Goal: Information Seeking & Learning: Learn about a topic

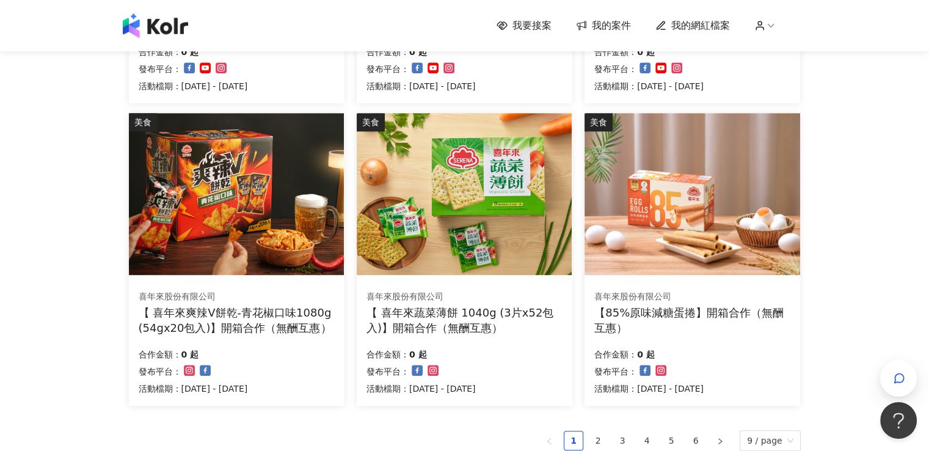
scroll to position [728, 0]
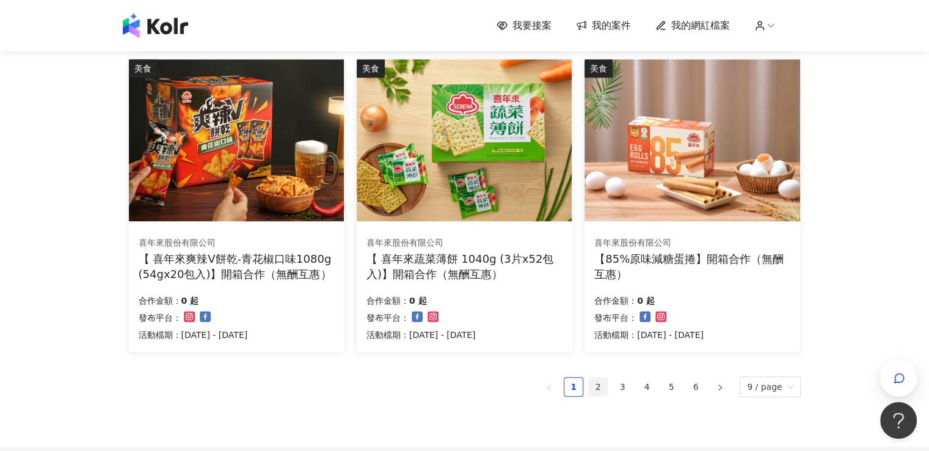
click at [598, 389] on link "2" at bounding box center [598, 387] width 18 height 18
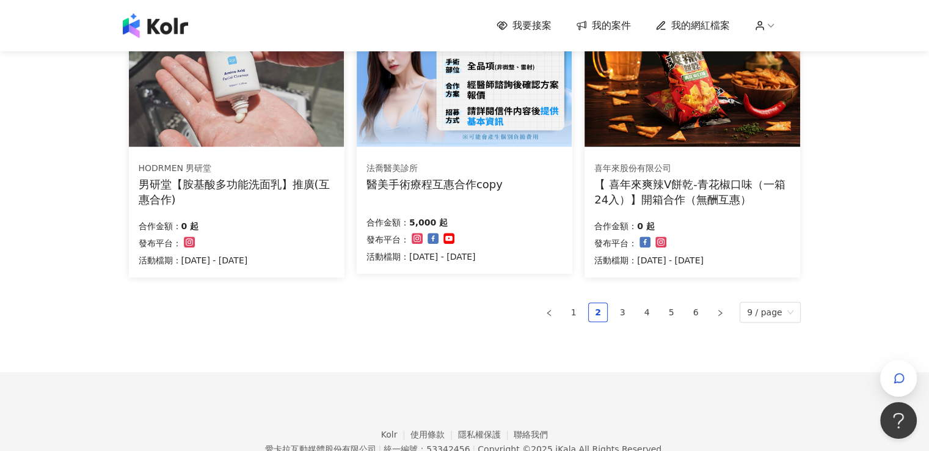
scroll to position [863, 0]
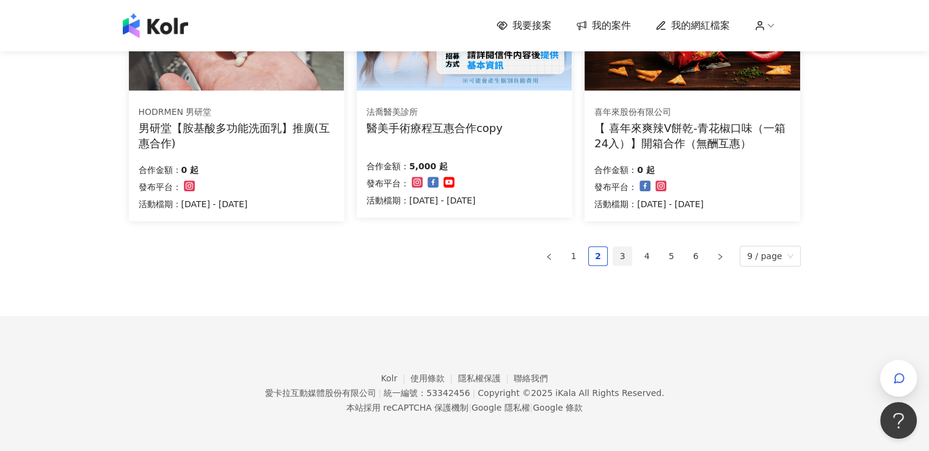
click at [621, 260] on link "3" at bounding box center [622, 256] width 18 height 18
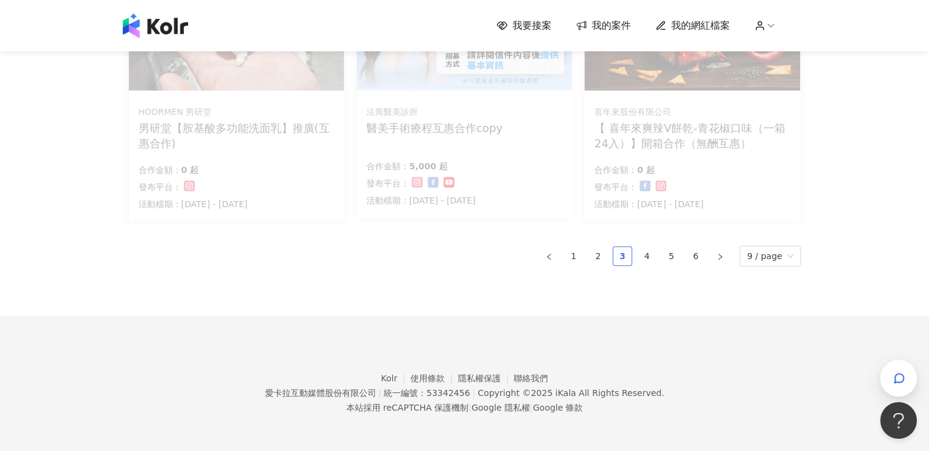
click at [623, 257] on link "3" at bounding box center [622, 256] width 18 height 18
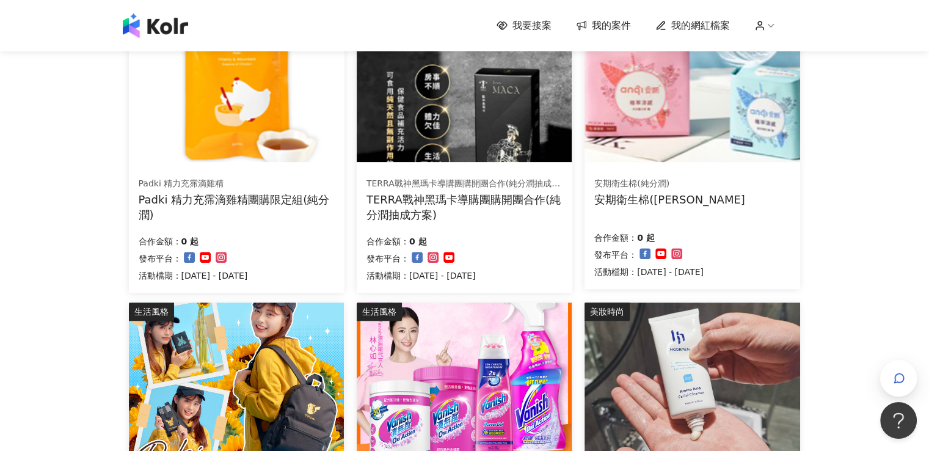
scroll to position [794, 0]
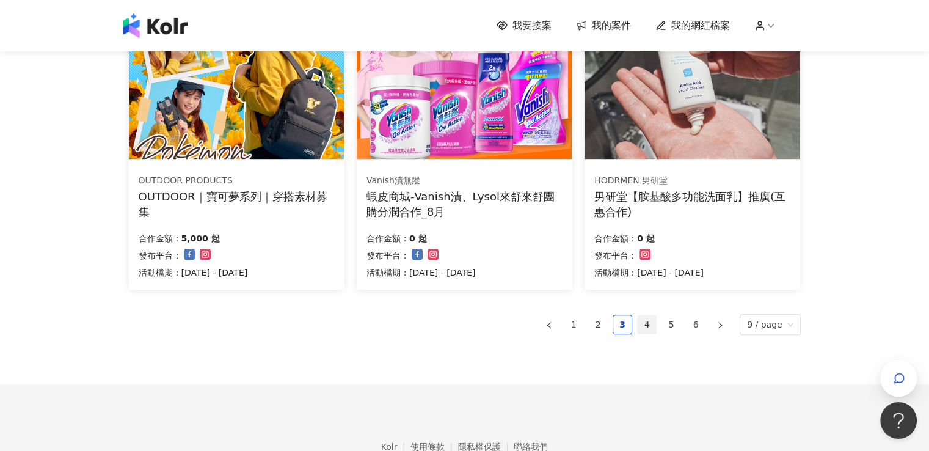
click at [652, 322] on link "4" at bounding box center [647, 324] width 18 height 18
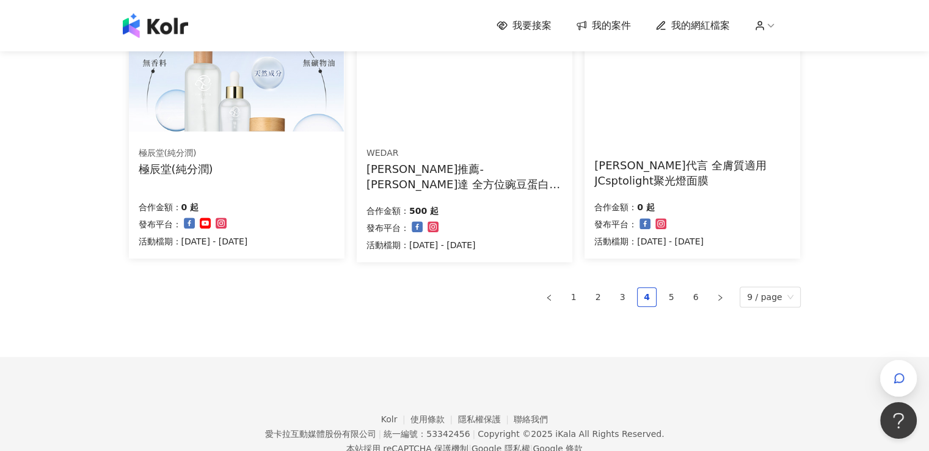
scroll to position [863, 0]
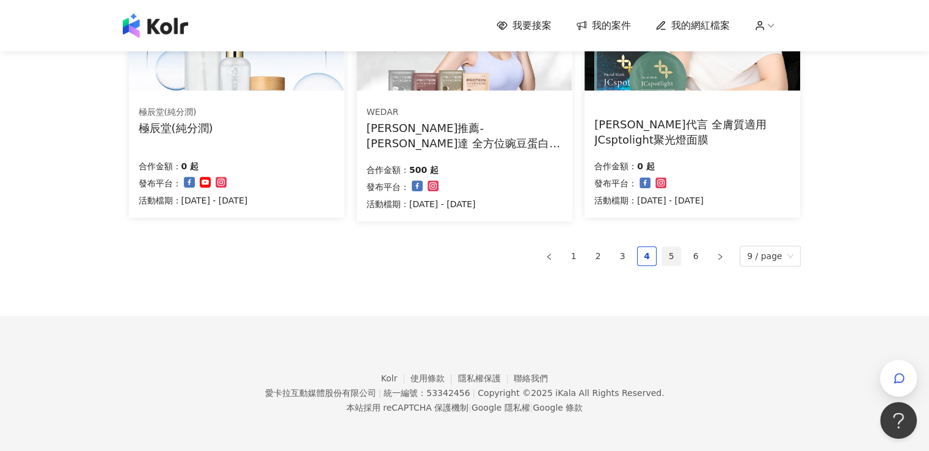
click at [670, 249] on link "5" at bounding box center [671, 256] width 18 height 18
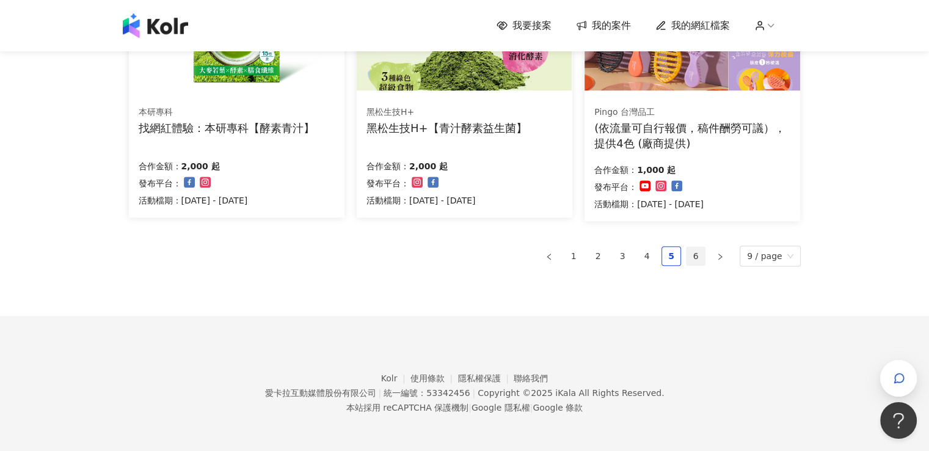
click at [700, 255] on link "6" at bounding box center [696, 256] width 18 height 18
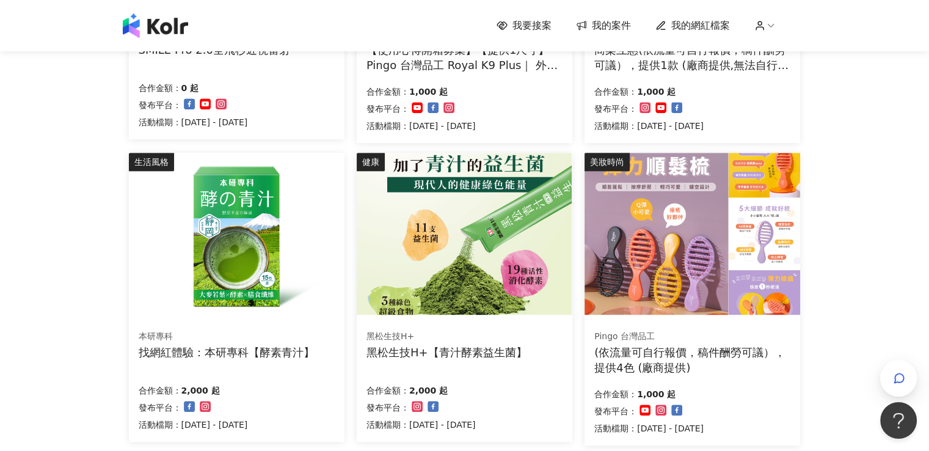
scroll to position [802, 0]
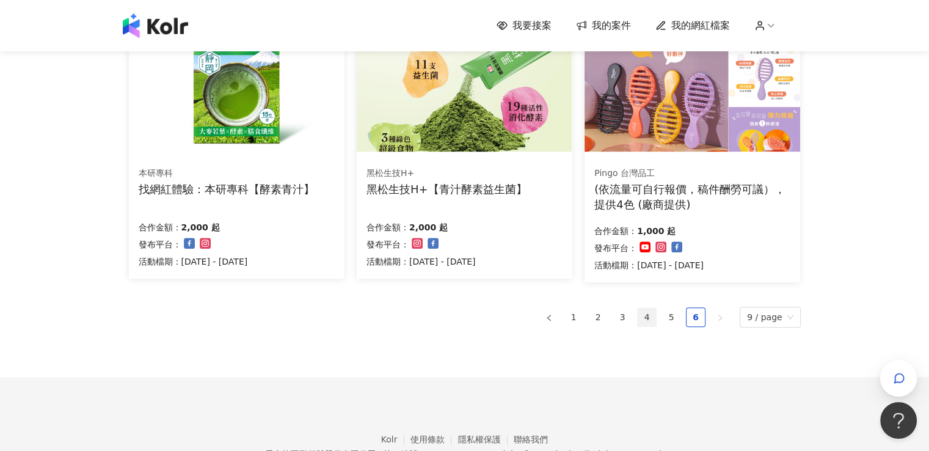
click at [651, 314] on link "4" at bounding box center [647, 317] width 18 height 18
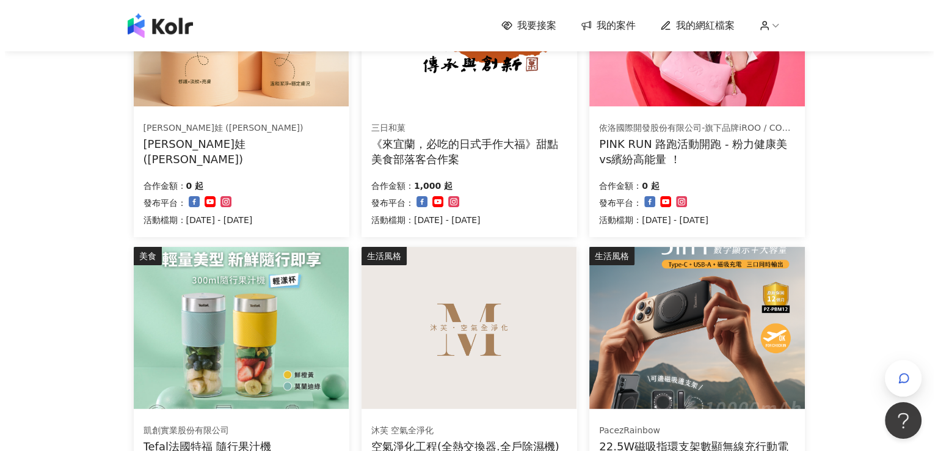
scroll to position [7, 0]
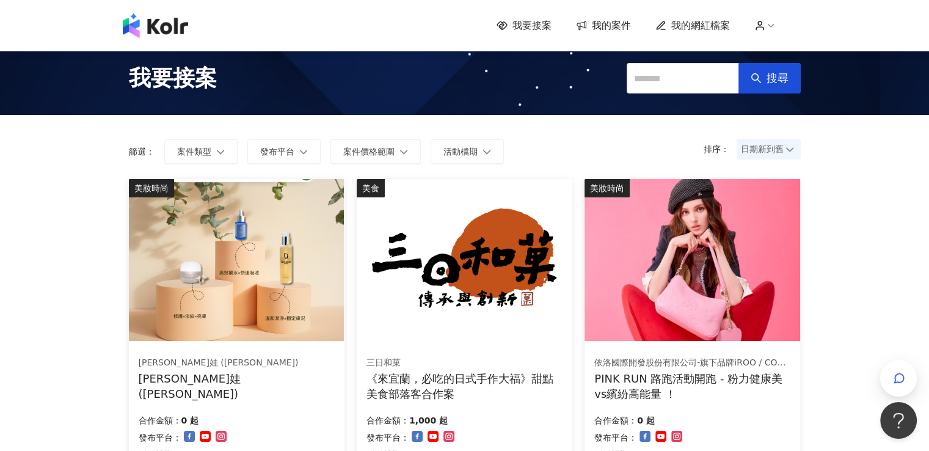
click at [706, 225] on img at bounding box center [692, 260] width 215 height 162
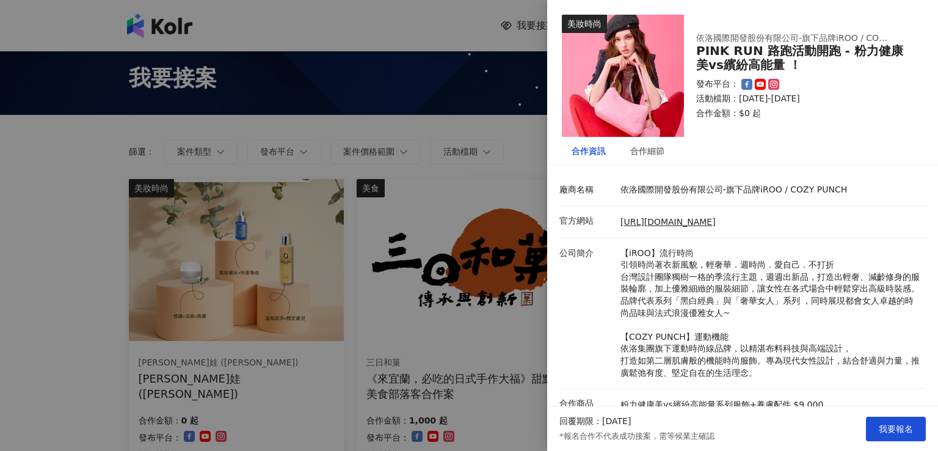
click at [632, 377] on div at bounding box center [469, 225] width 938 height 451
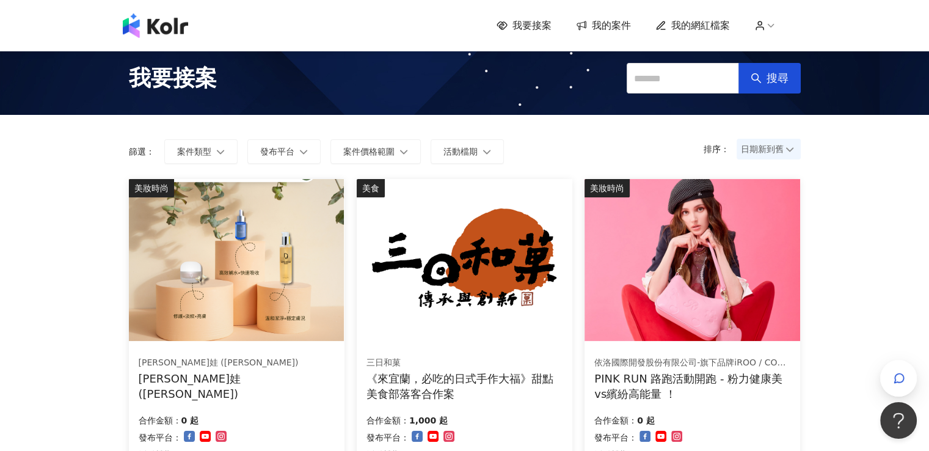
click at [712, 337] on img at bounding box center [692, 260] width 215 height 162
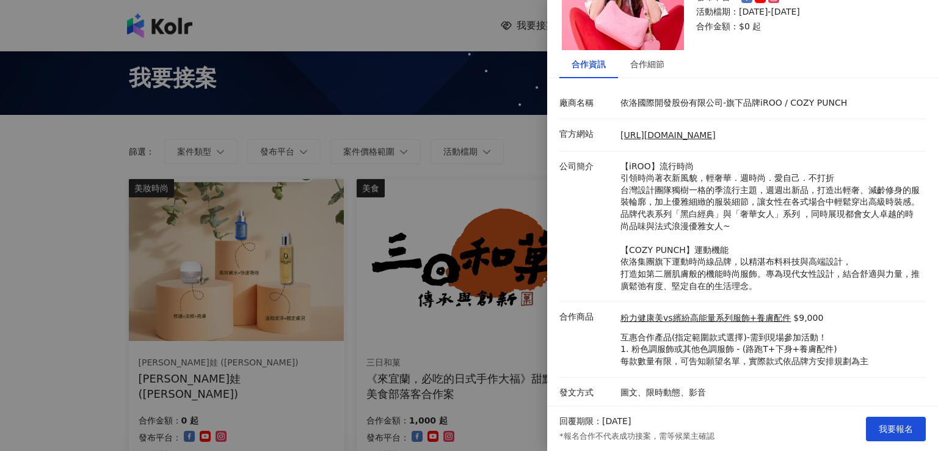
scroll to position [87, 0]
click at [651, 64] on div "合作細節" at bounding box center [648, 63] width 34 height 13
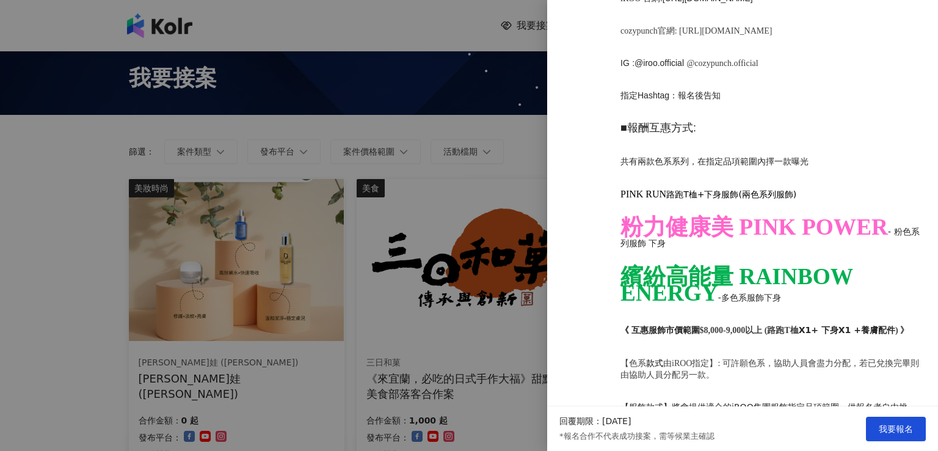
scroll to position [1004, 0]
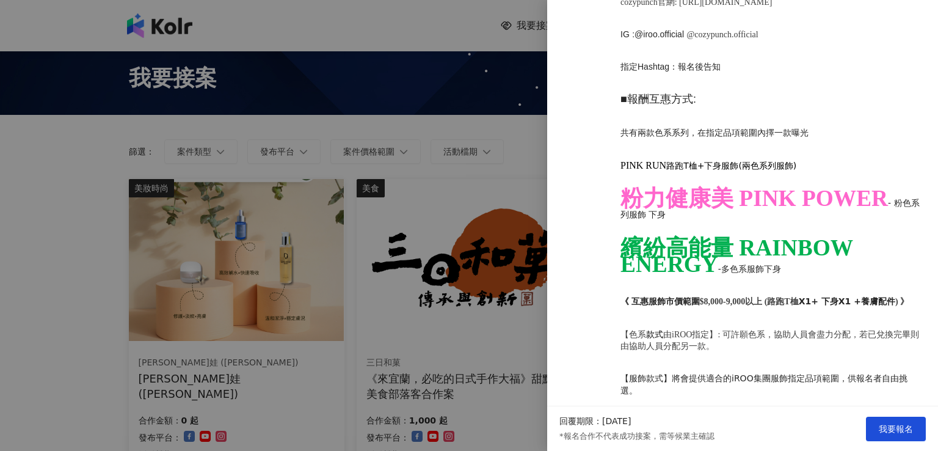
click at [635, 186] on strong "粉力健康美 PINK POWER" at bounding box center [755, 198] width 268 height 25
drag, startPoint x: 704, startPoint y: 158, endPoint x: 704, endPoint y: 166, distance: 8.6
click at [704, 161] on span "路跑T桖+下身服飾(兩色系列服飾)" at bounding box center [732, 166] width 130 height 10
click at [706, 186] on strong "粉力健康美 PINK POWER" at bounding box center [755, 198] width 268 height 25
drag, startPoint x: 661, startPoint y: 266, endPoint x: 692, endPoint y: 284, distance: 35.6
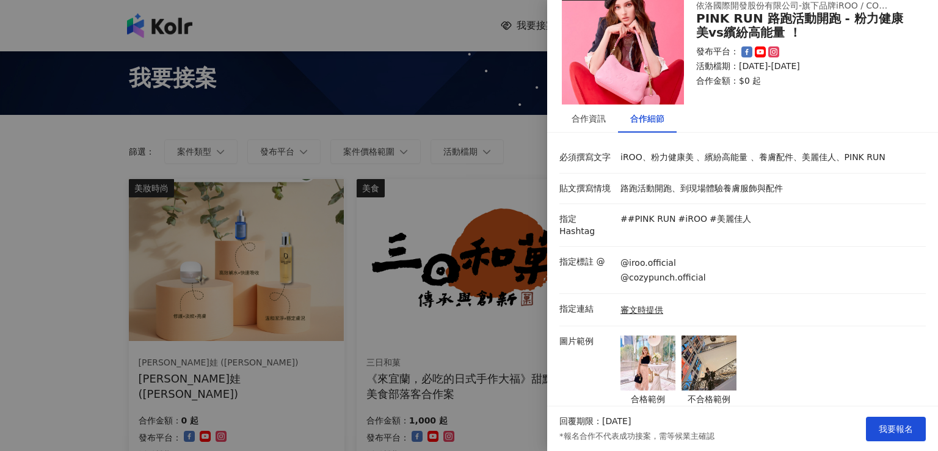
scroll to position [0, 0]
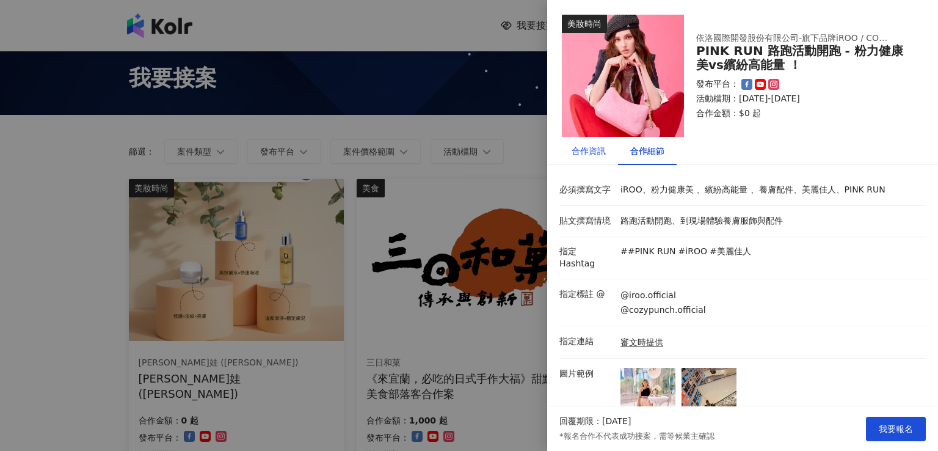
click at [580, 144] on div "合作資訊" at bounding box center [589, 150] width 34 height 13
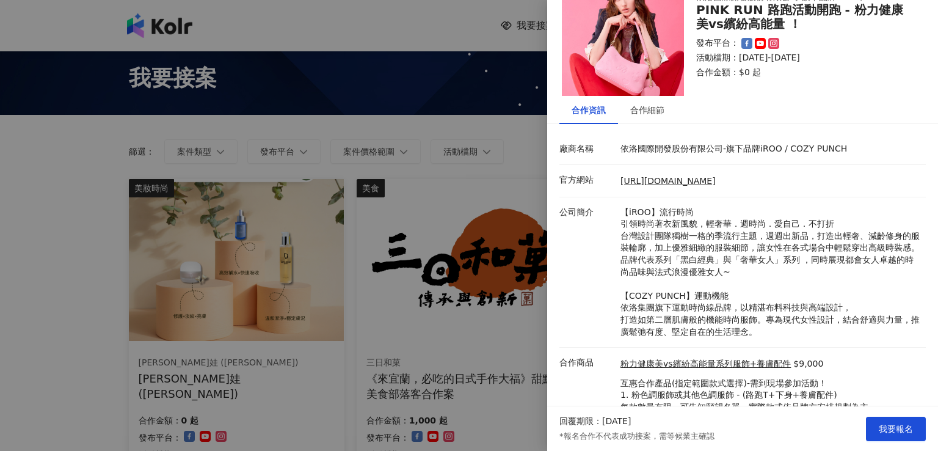
scroll to position [87, 0]
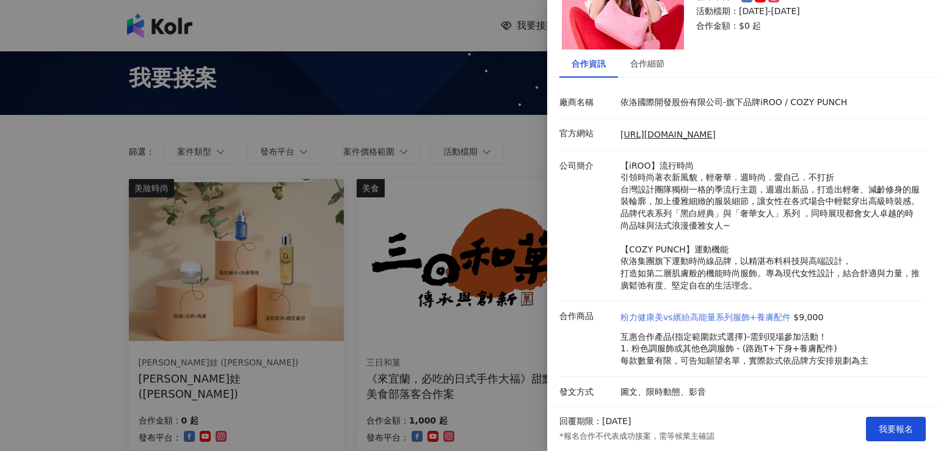
click at [755, 313] on link "粉力健康美vs繽紛高能量系列服飾+養膚配件" at bounding box center [706, 318] width 170 height 12
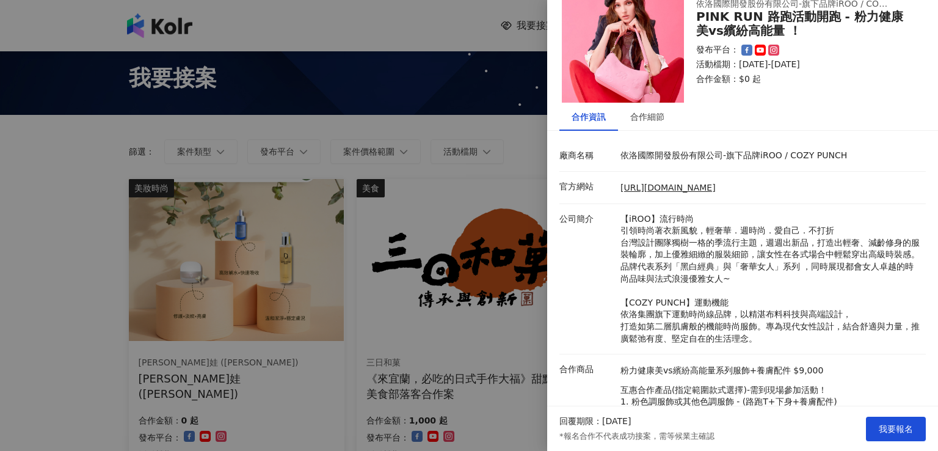
scroll to position [0, 0]
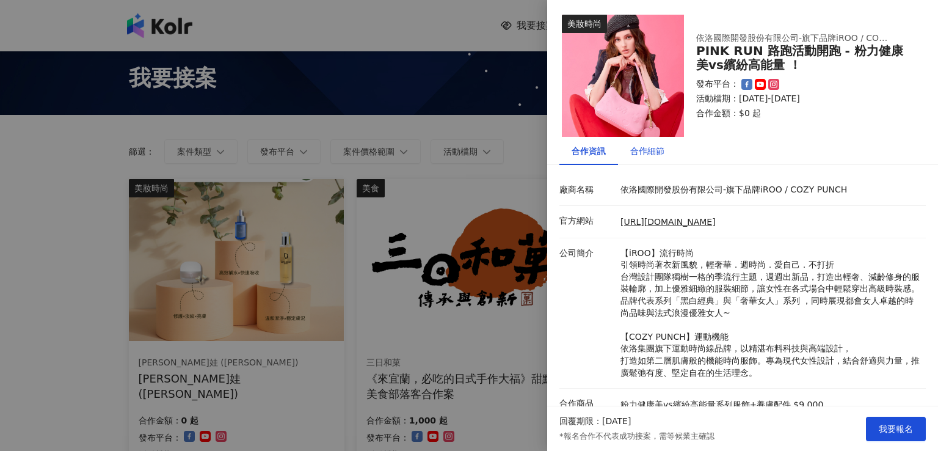
click at [660, 149] on div "合作細節" at bounding box center [648, 150] width 34 height 13
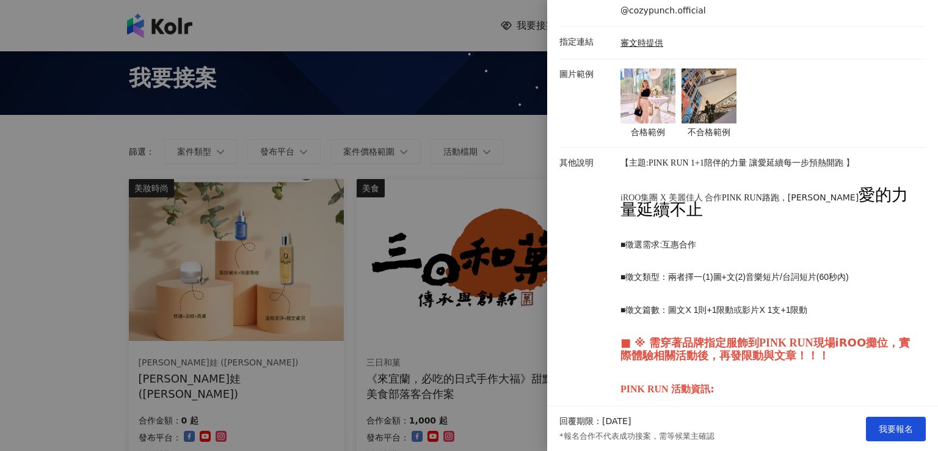
scroll to position [428, 0]
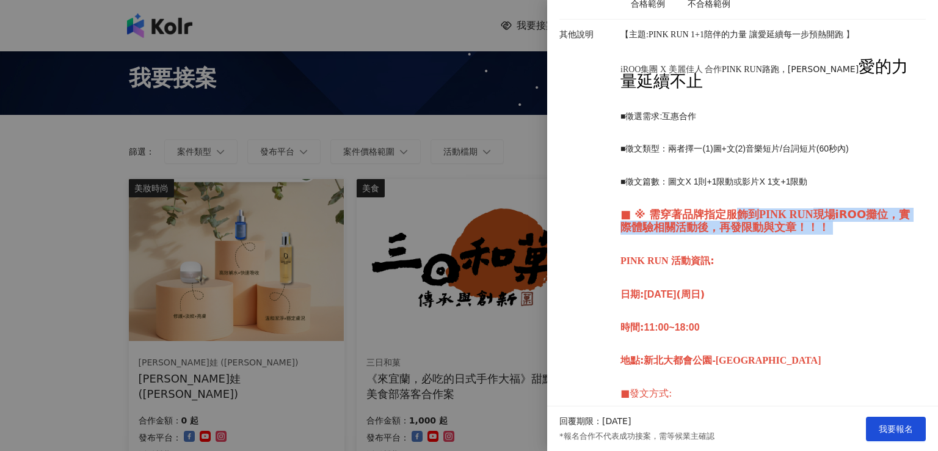
drag, startPoint x: 737, startPoint y: 210, endPoint x: 745, endPoint y: 235, distance: 26.5
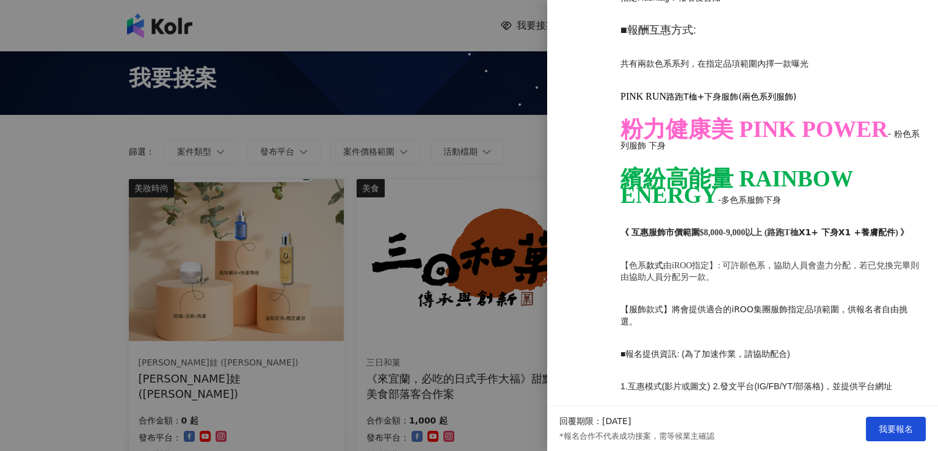
scroll to position [1124, 0]
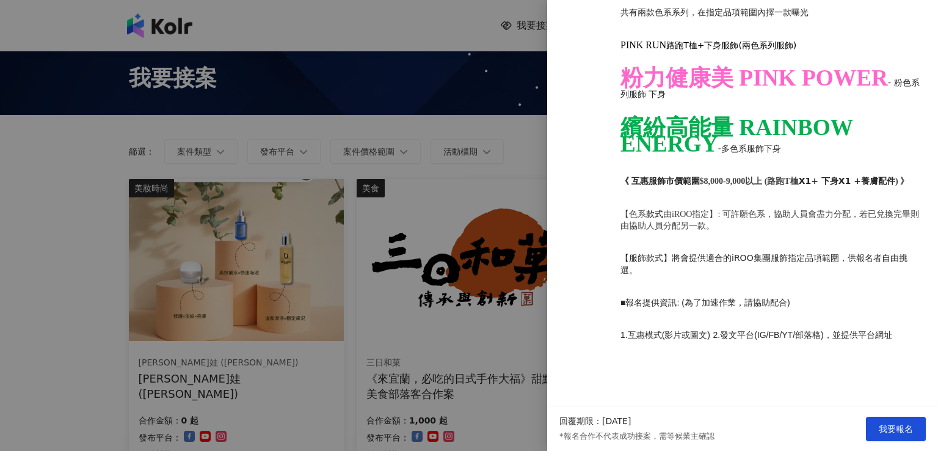
drag, startPoint x: 877, startPoint y: 173, endPoint x: 858, endPoint y: 172, distance: 19.0
click at [858, 175] on p "《 互惠服飾市價範圍 $8,000-9,000以上 (路跑T桖 X1+ 下身X1 +養膚配件 ) 》" at bounding box center [770, 181] width 299 height 12
copy strong "養膚配件"
